Goal: Transaction & Acquisition: Purchase product/service

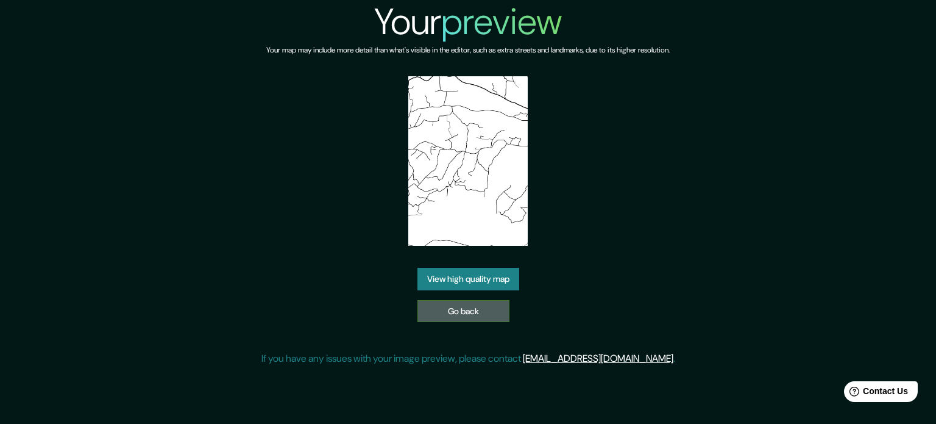
click at [455, 308] on link "Go back" at bounding box center [464, 311] width 92 height 23
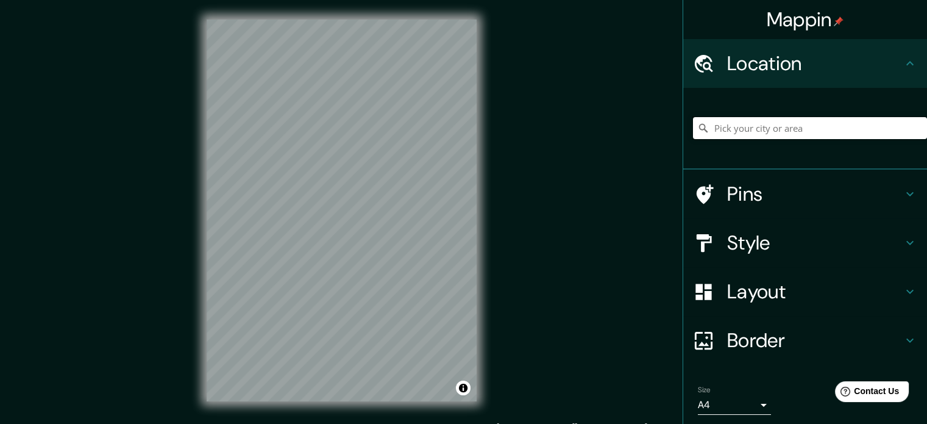
click at [760, 133] on input "Pick your city or area" at bounding box center [810, 128] width 234 height 22
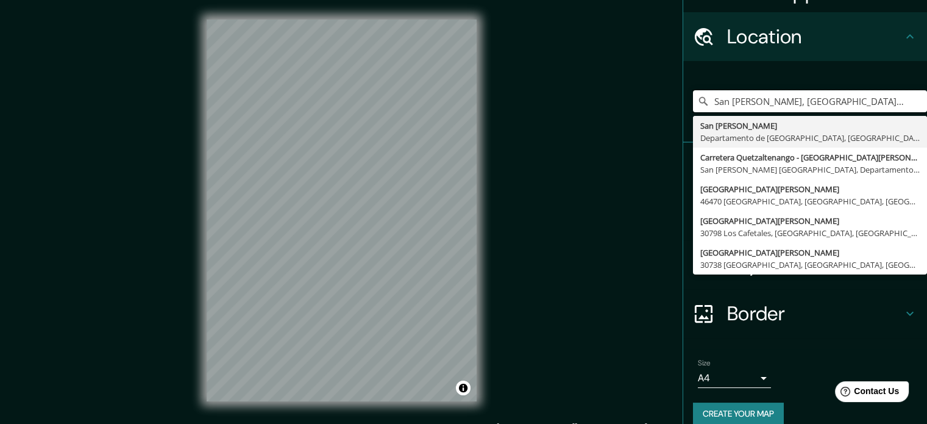
scroll to position [41, 0]
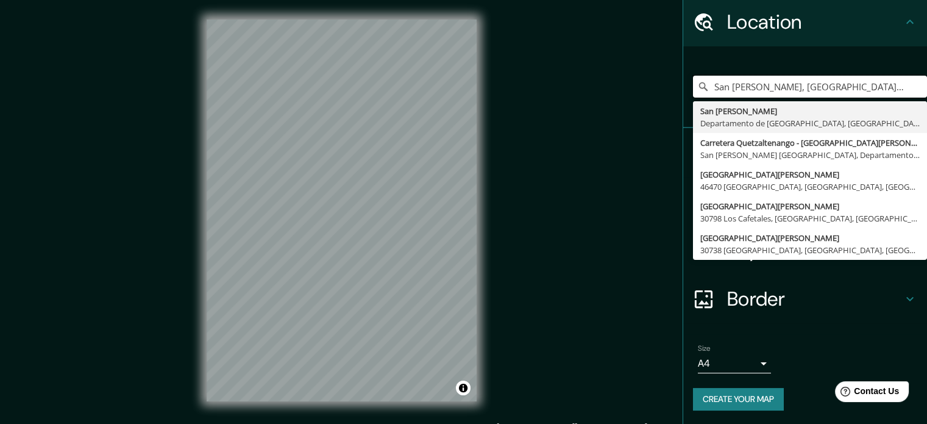
type input "San [PERSON_NAME], [GEOGRAPHIC_DATA], [GEOGRAPHIC_DATA]"
click at [852, 294] on h4 "Border" at bounding box center [815, 298] width 176 height 24
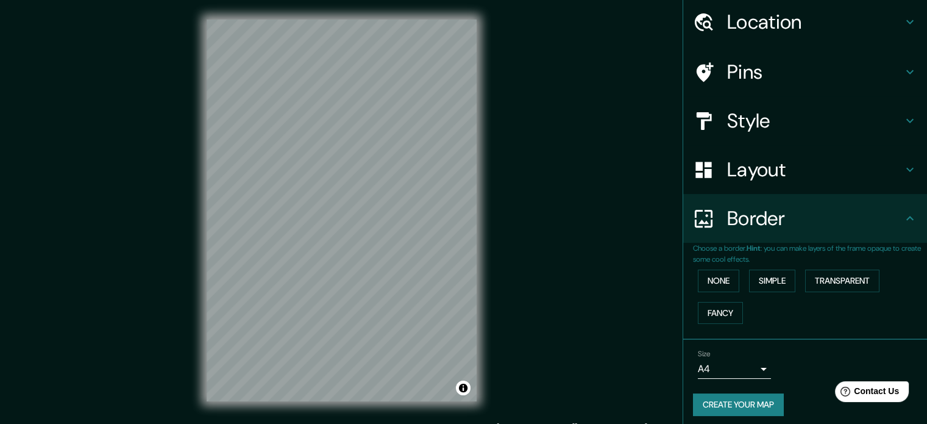
click at [754, 124] on h4 "Style" at bounding box center [815, 121] width 176 height 24
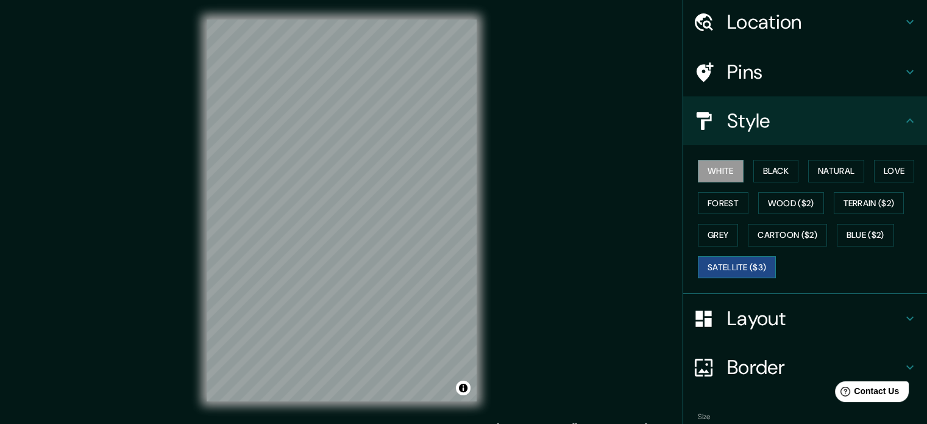
click at [699, 257] on button "Satellite ($3)" at bounding box center [737, 267] width 78 height 23
click at [710, 180] on button "White" at bounding box center [721, 171] width 46 height 23
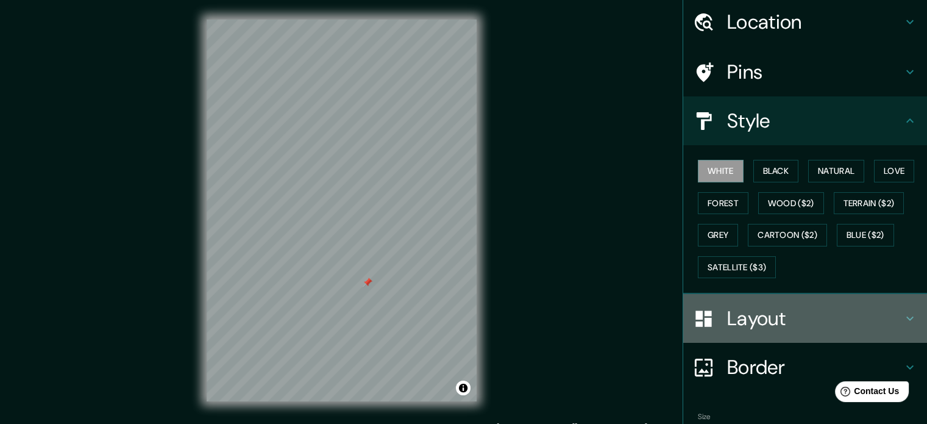
click at [749, 320] on h4 "Layout" at bounding box center [815, 318] width 176 height 24
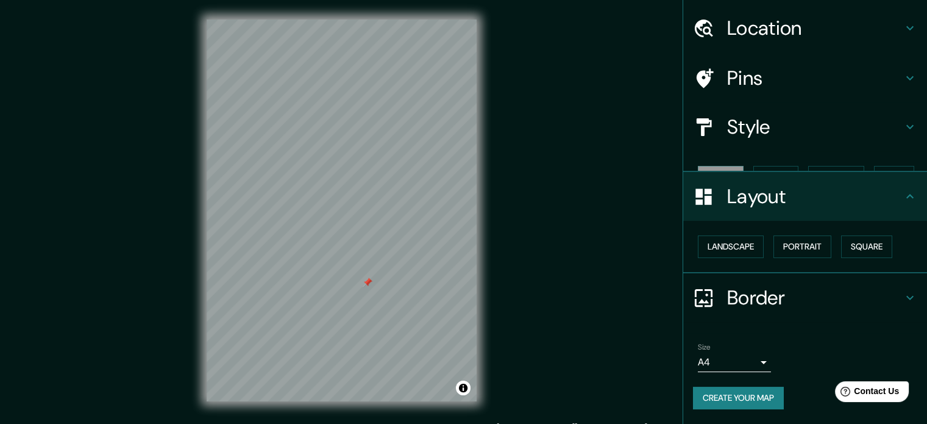
scroll to position [13, 0]
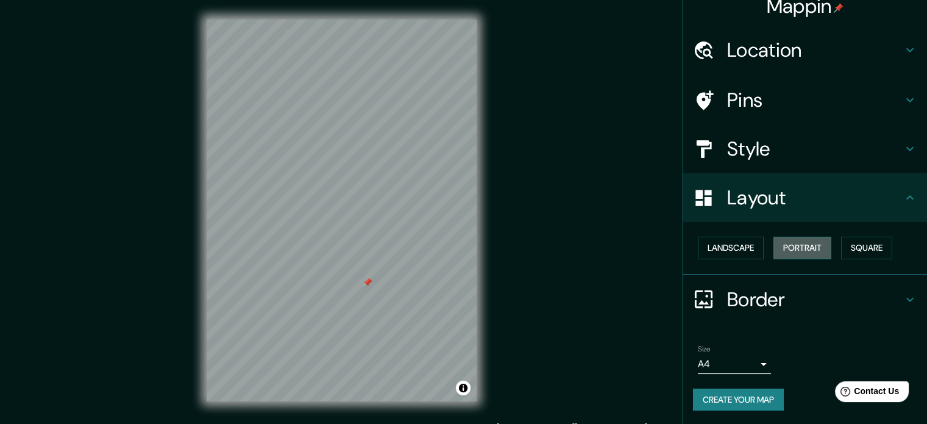
click at [804, 250] on button "Portrait" at bounding box center [803, 248] width 58 height 23
click at [858, 247] on button "Square" at bounding box center [866, 248] width 51 height 23
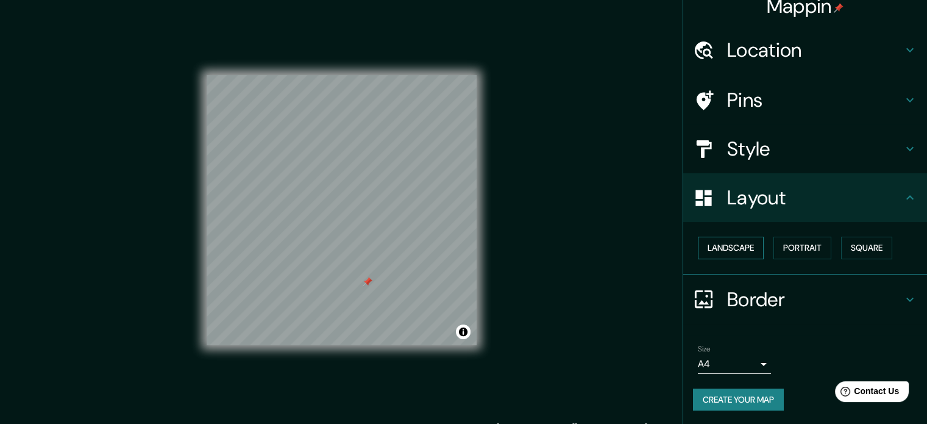
click at [741, 248] on button "Landscape" at bounding box center [731, 248] width 66 height 23
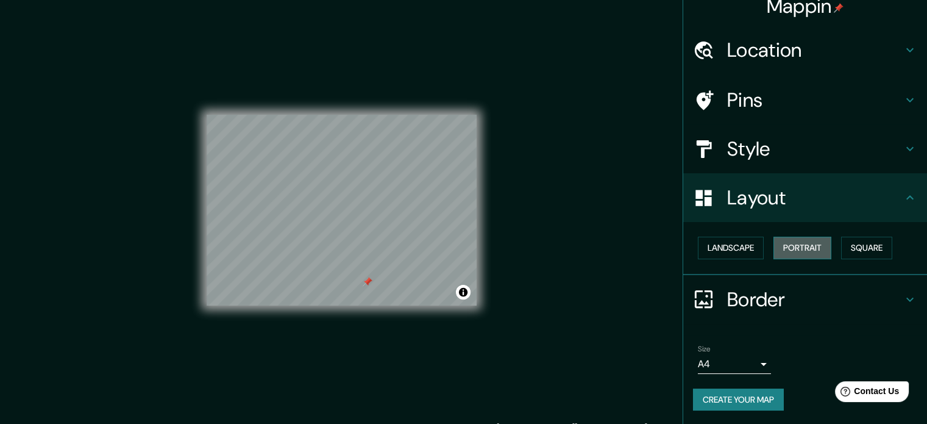
click at [805, 251] on button "Portrait" at bounding box center [803, 248] width 58 height 23
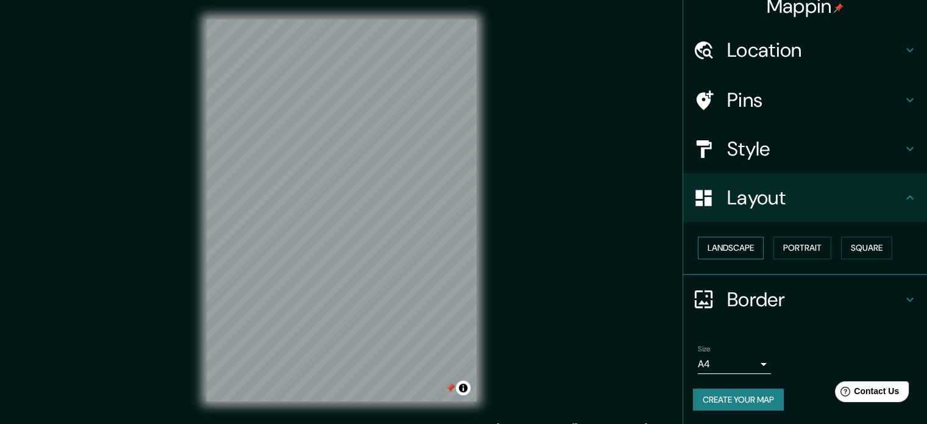
click at [729, 246] on button "Landscape" at bounding box center [731, 248] width 66 height 23
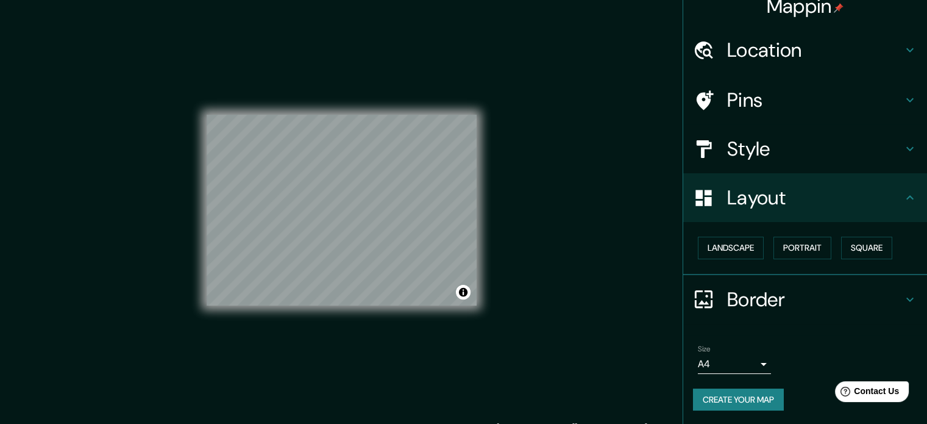
click at [727, 394] on button "Create your map" at bounding box center [738, 399] width 91 height 23
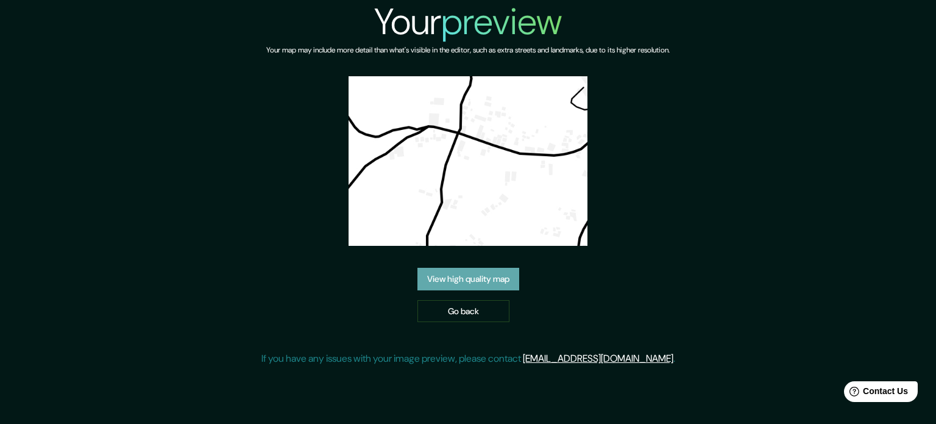
click at [455, 277] on link "View high quality map" at bounding box center [469, 279] width 102 height 23
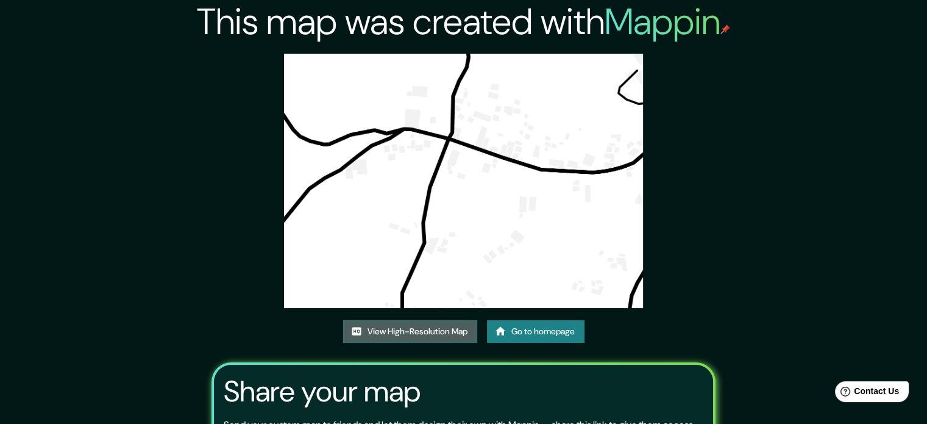
click at [402, 331] on link "View High-Resolution Map" at bounding box center [410, 331] width 134 height 23
